Goal: Check status: Check status

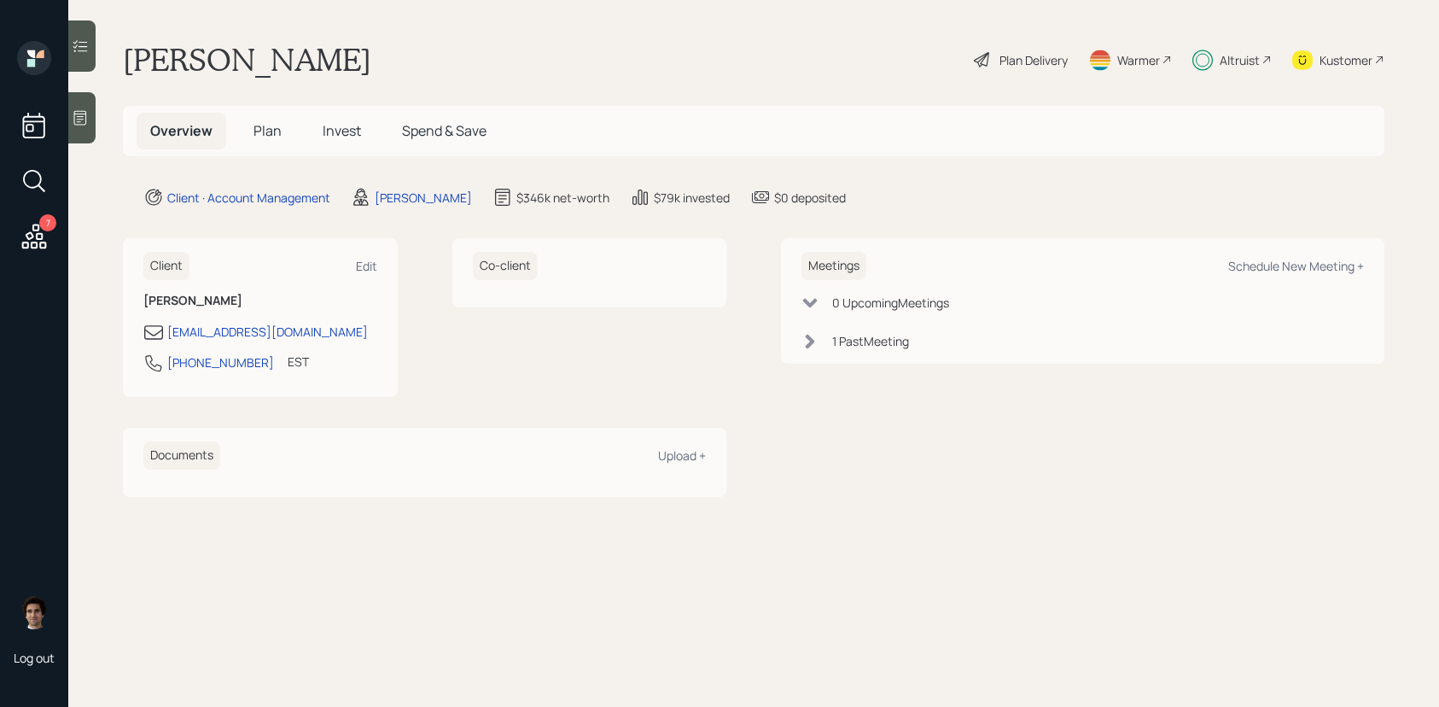
click at [323, 137] on span "Invest" at bounding box center [342, 130] width 38 height 19
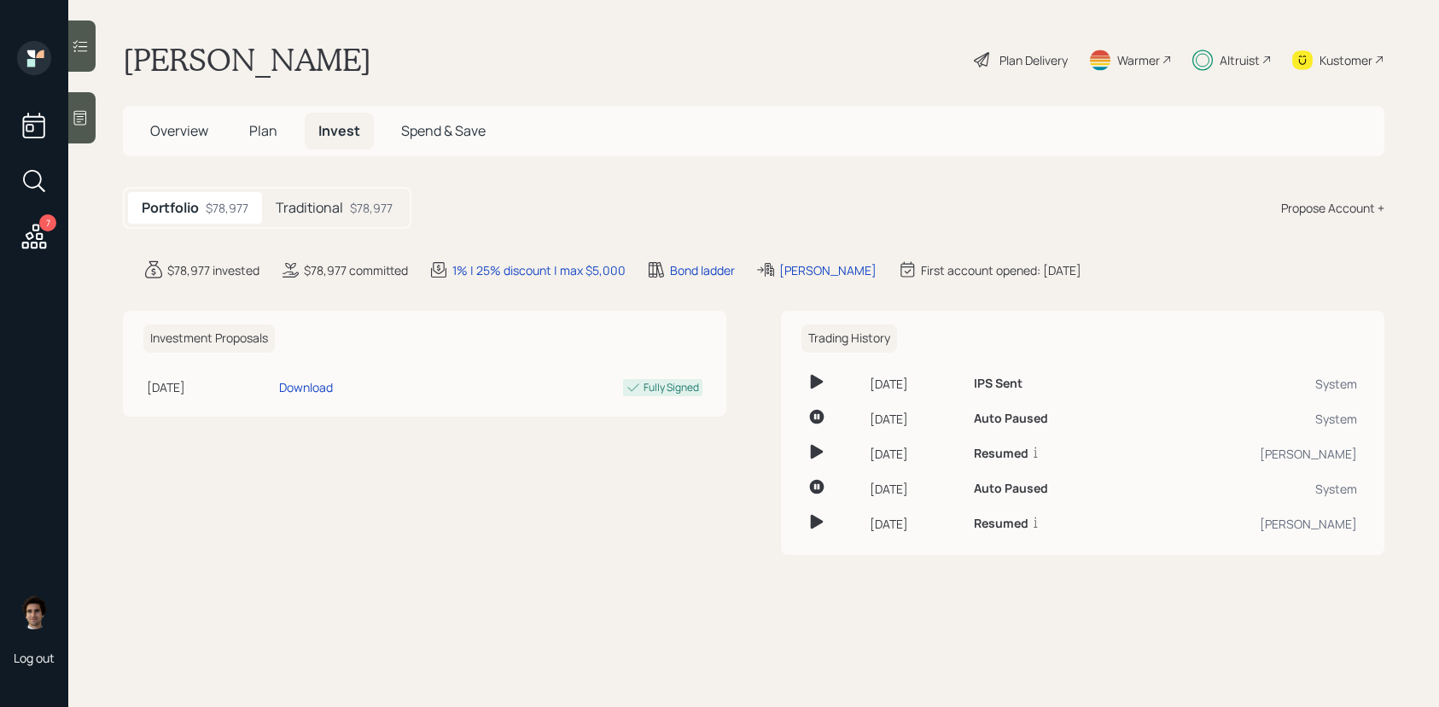
click at [294, 218] on div "Traditional $78,977" at bounding box center [334, 208] width 144 height 32
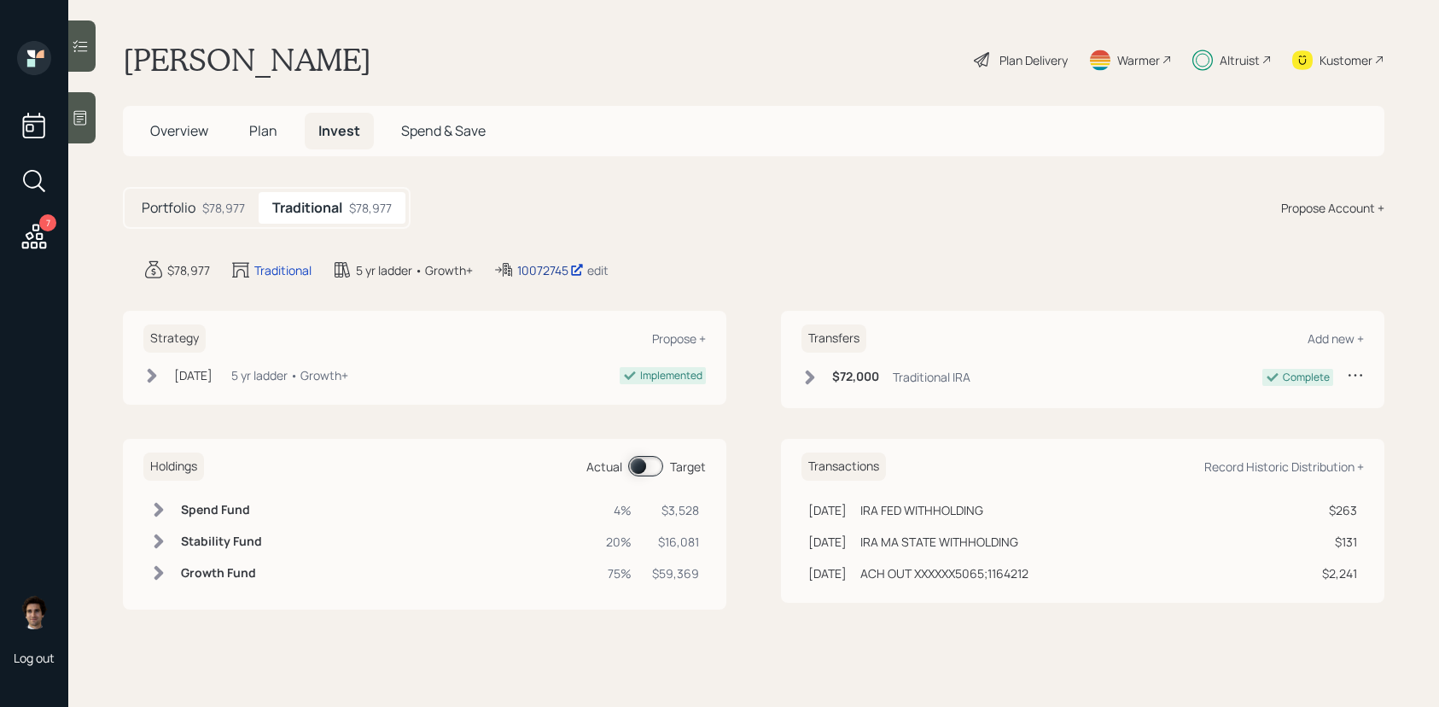
click at [536, 271] on div "10072745" at bounding box center [550, 270] width 67 height 18
